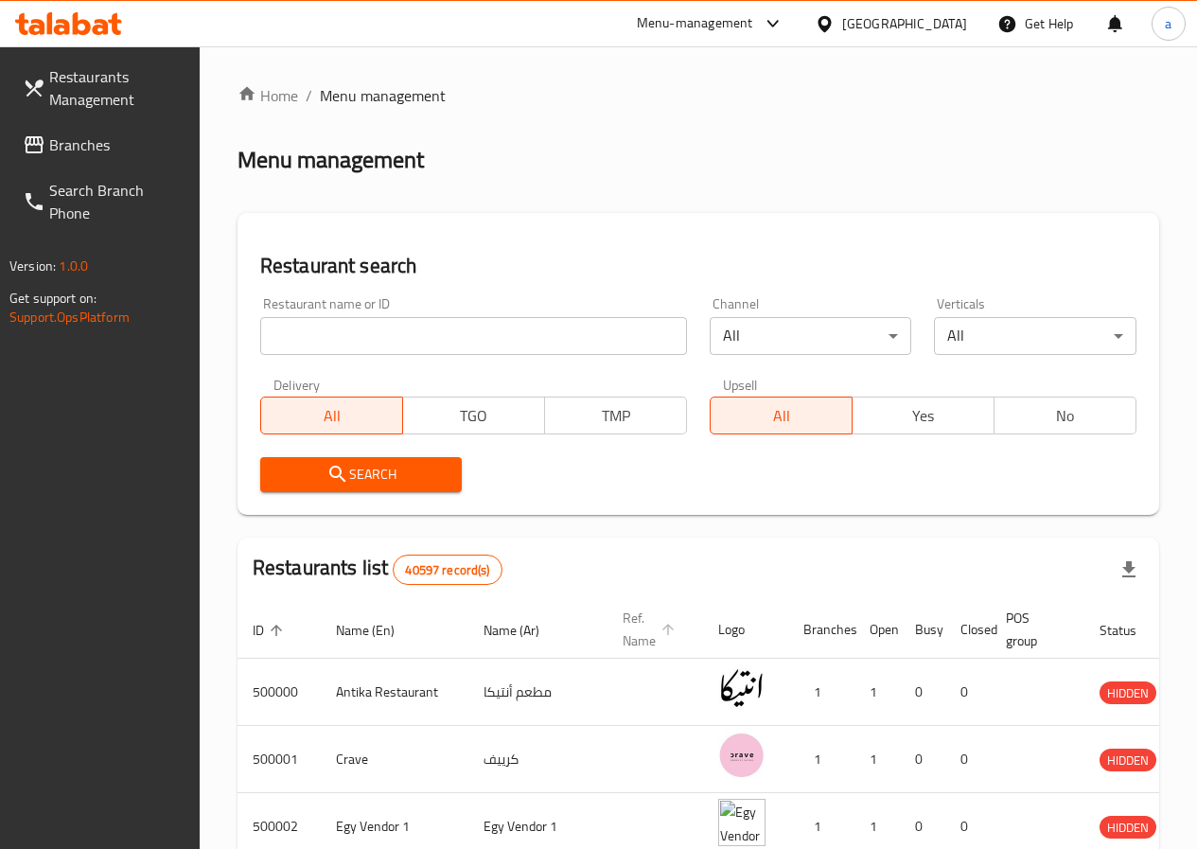
click at [659, 629] on icon "enhanced table" at bounding box center [667, 629] width 17 height 17
click at [273, 624] on icon "enhanced table" at bounding box center [276, 630] width 17 height 17
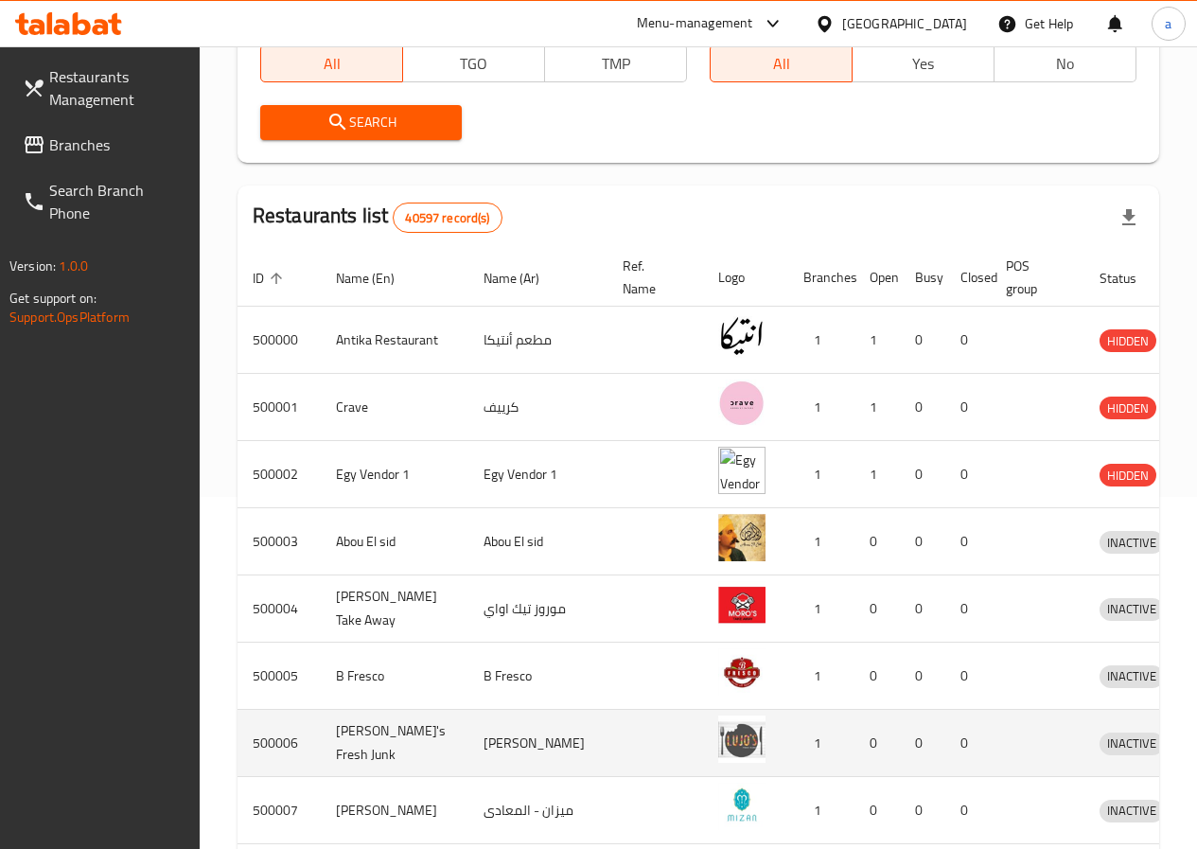
scroll to position [330, 0]
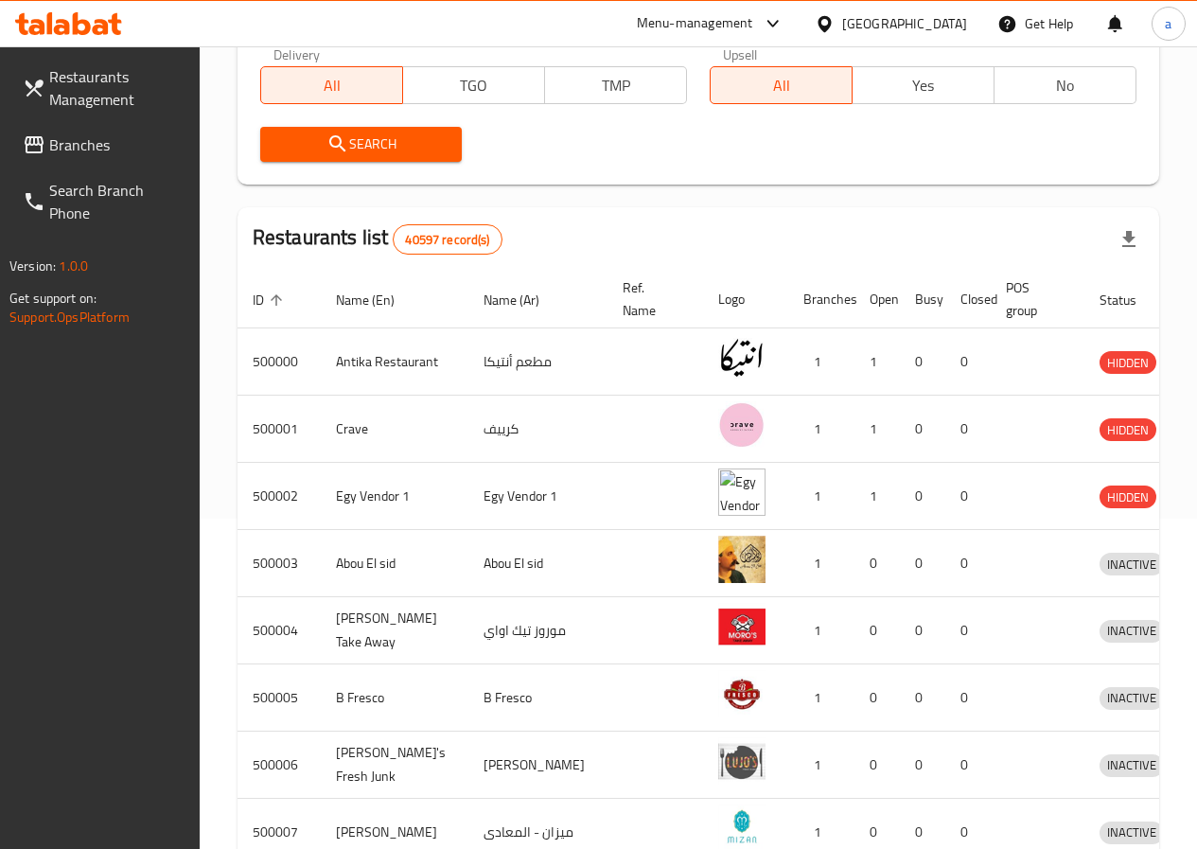
drag, startPoint x: 644, startPoint y: 489, endPoint x: 520, endPoint y: 189, distance: 324.5
click at [520, 189] on div "Home / Menu management Menu management Restaurant search Restaurant name or ID …" at bounding box center [698, 409] width 922 height 1310
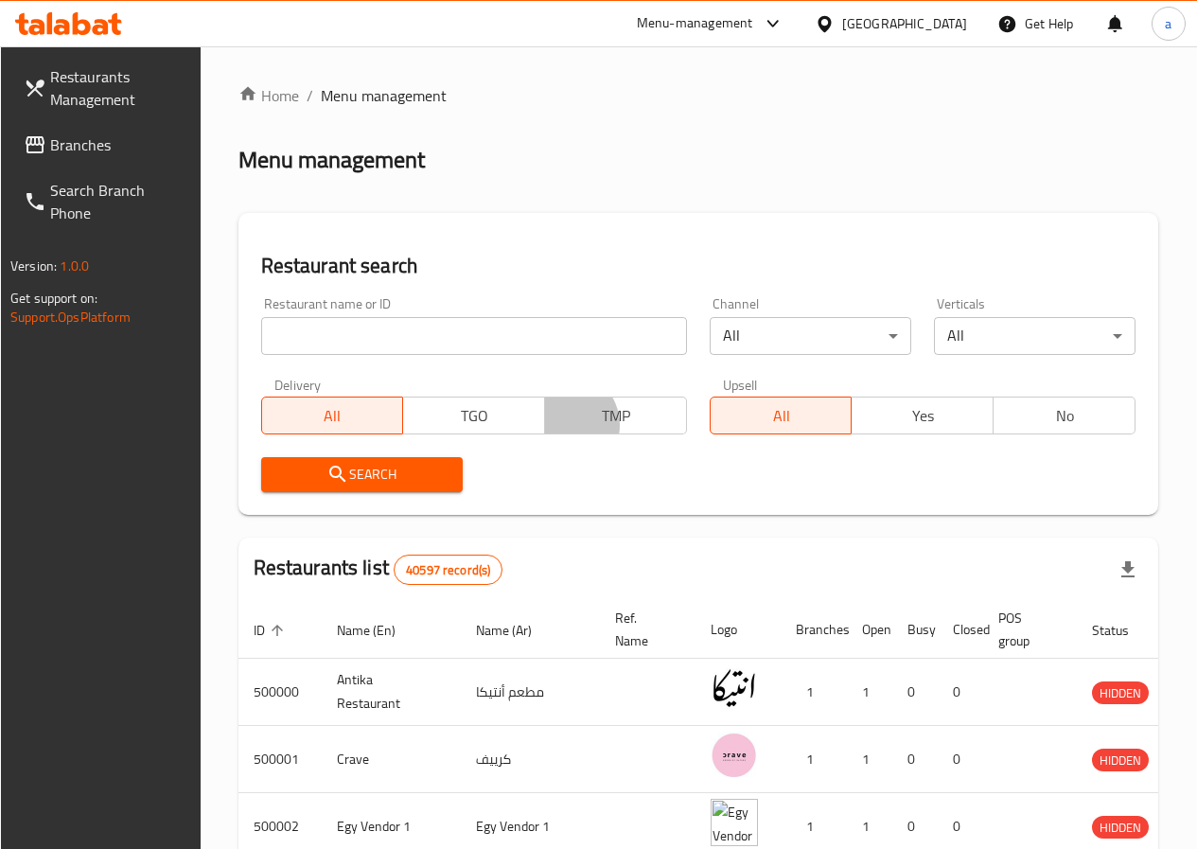
click at [679, 402] on span "TMP" at bounding box center [616, 415] width 127 height 27
click at [396, 477] on span "Search" at bounding box center [361, 475] width 171 height 24
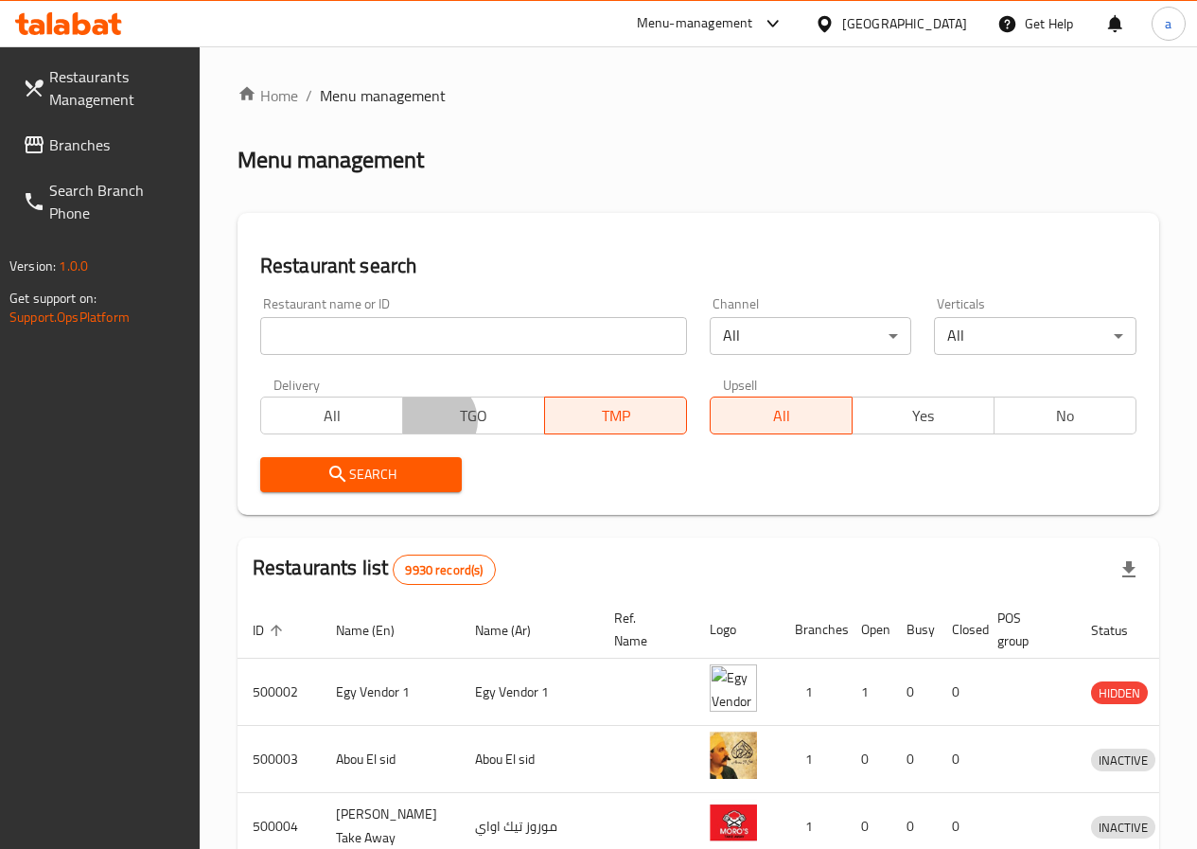
click at [537, 402] on span "TGO" at bounding box center [474, 415] width 127 height 27
click at [679, 402] on span "TMP" at bounding box center [616, 415] width 127 height 27
click at [537, 402] on span "TGO" at bounding box center [474, 415] width 127 height 27
click at [354, 463] on span "Search" at bounding box center [361, 475] width 172 height 24
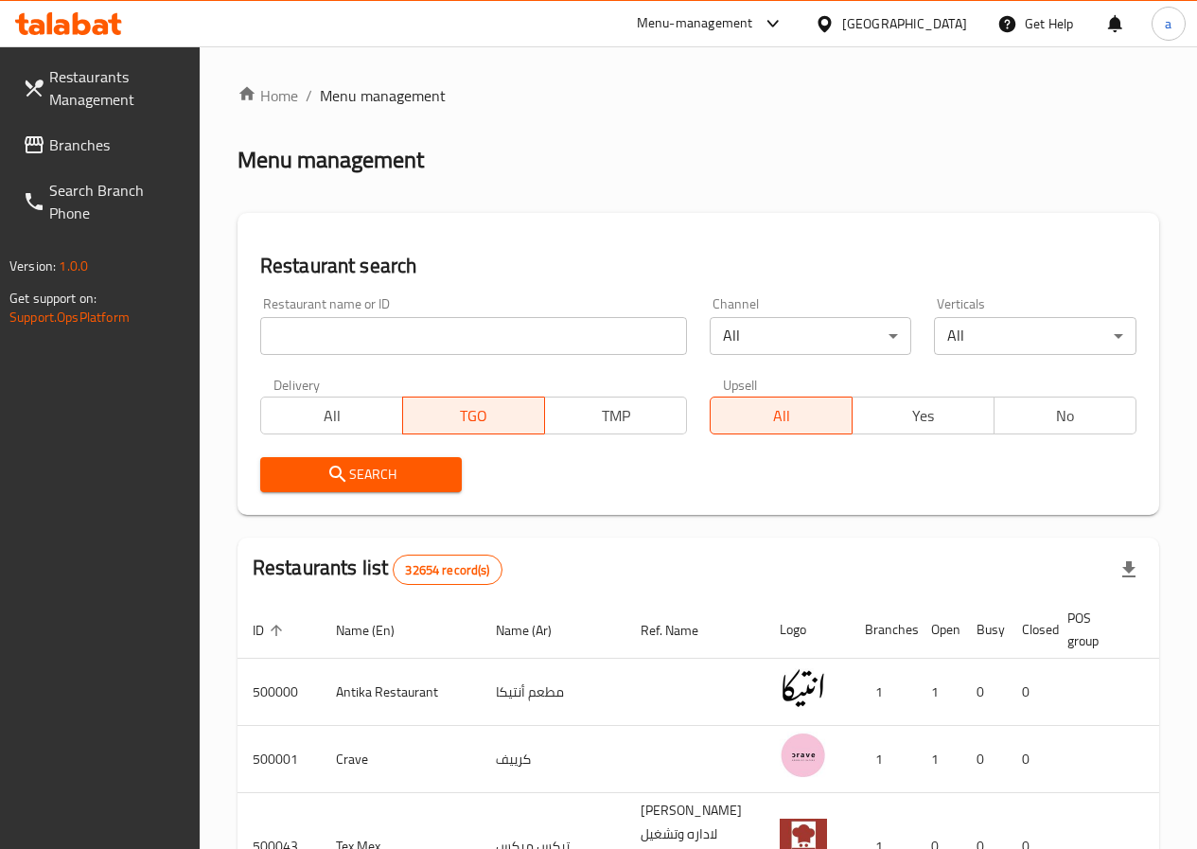
click at [395, 402] on span "All" at bounding box center [332, 415] width 127 height 27
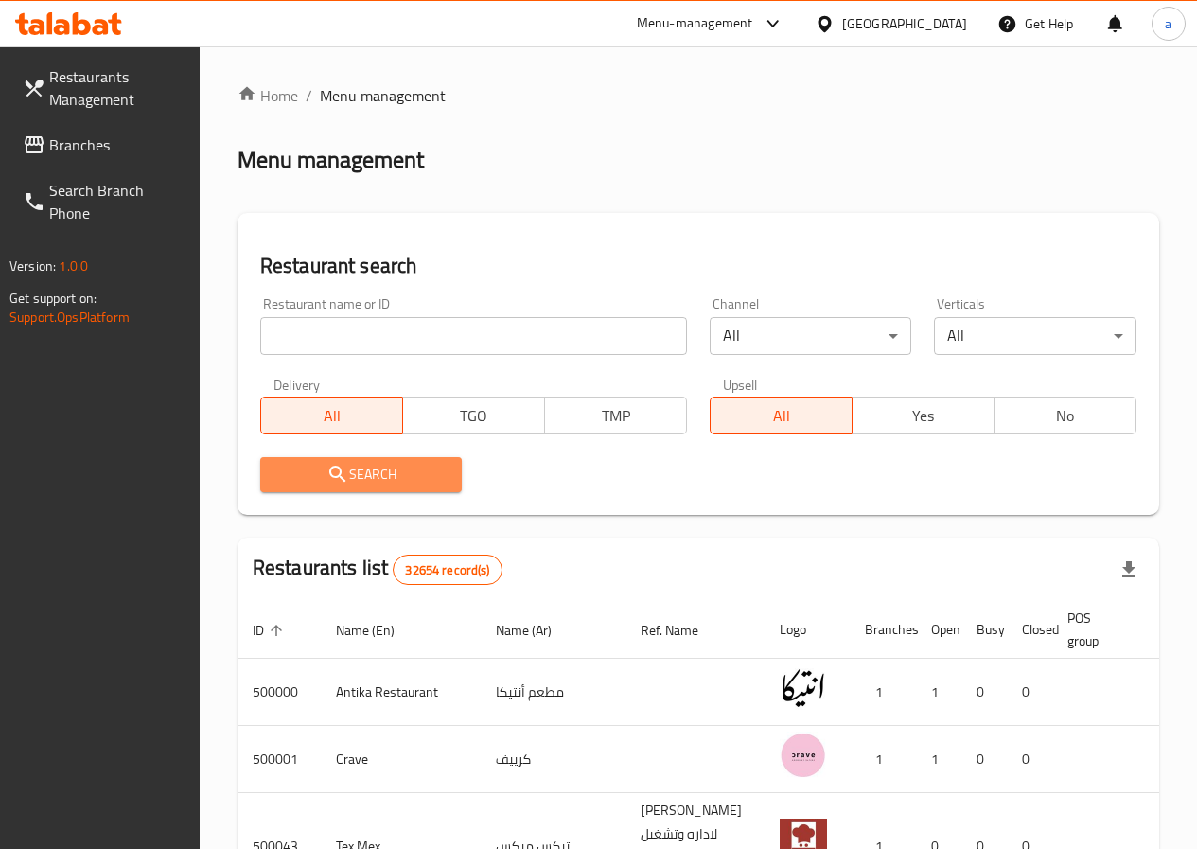
click at [368, 463] on span "Search" at bounding box center [361, 475] width 172 height 24
